Goal: Complete application form: Complete application form

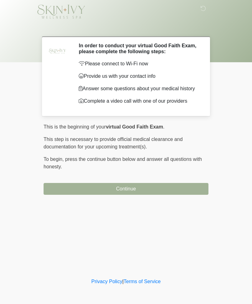
click at [163, 190] on button "Continue" at bounding box center [126, 189] width 165 height 12
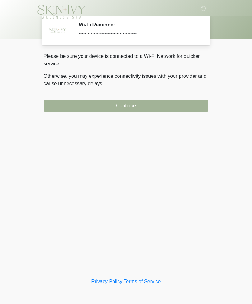
click at [159, 101] on button "Continue" at bounding box center [126, 106] width 165 height 12
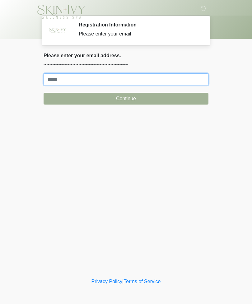
click at [139, 79] on input "Where should we email your treatment plan?" at bounding box center [126, 79] width 165 height 12
type input "**********"
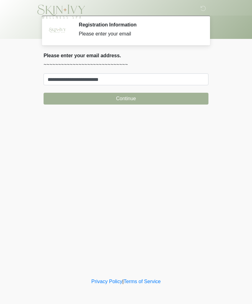
click at [169, 98] on button "Continue" at bounding box center [126, 99] width 165 height 12
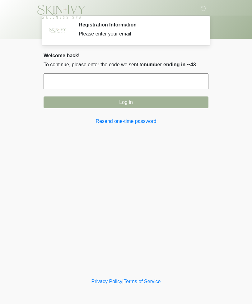
click at [187, 82] on input "text" at bounding box center [126, 81] width 165 height 16
type input "******"
click at [84, 102] on button "Log in" at bounding box center [126, 103] width 165 height 12
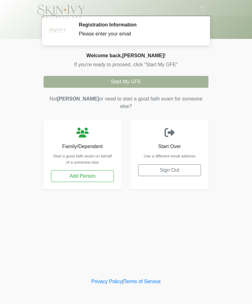
click at [192, 80] on button "Start My GFE" at bounding box center [126, 82] width 165 height 12
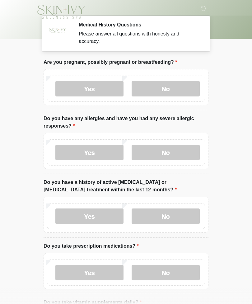
click at [185, 87] on label "No" at bounding box center [166, 89] width 68 height 16
click at [187, 154] on label "No" at bounding box center [166, 153] width 68 height 16
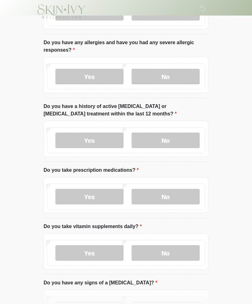
scroll to position [75, 0]
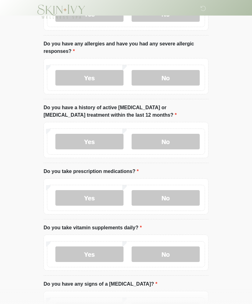
click at [184, 141] on label "No" at bounding box center [166, 142] width 68 height 16
click at [185, 194] on label "No" at bounding box center [166, 198] width 68 height 16
click at [193, 254] on label "No" at bounding box center [166, 255] width 68 height 16
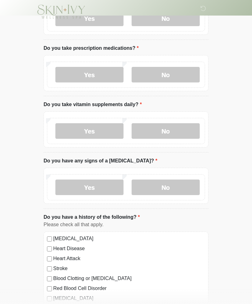
click at [182, 184] on label "No" at bounding box center [166, 188] width 68 height 16
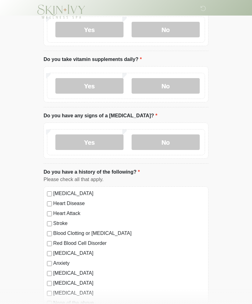
scroll to position [306, 0]
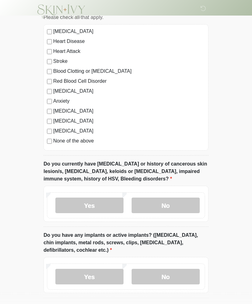
click at [188, 200] on label "No" at bounding box center [166, 206] width 68 height 16
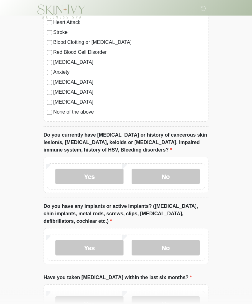
scroll to position [485, 0]
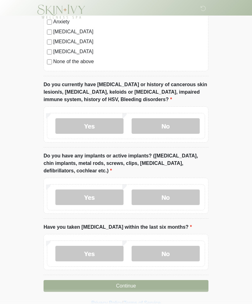
click at [188, 192] on label "No" at bounding box center [166, 198] width 68 height 16
click at [182, 252] on label "No" at bounding box center [166, 254] width 68 height 16
click at [187, 281] on button "Continue" at bounding box center [126, 286] width 165 height 12
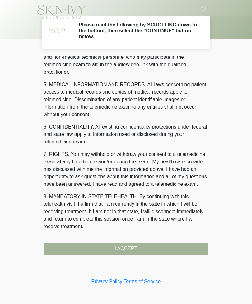
scroll to position [189, 0]
click at [178, 246] on button "I ACCEPT" at bounding box center [126, 249] width 165 height 12
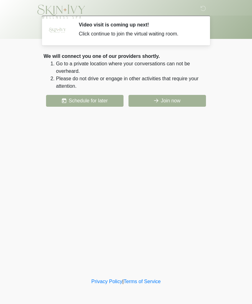
click at [191, 101] on button "Join now" at bounding box center [168, 101] width 78 height 12
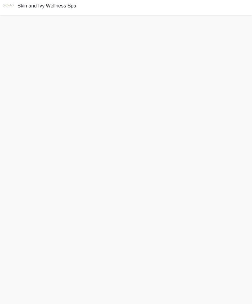
scroll to position [22, 0]
